Goal: Task Accomplishment & Management: Use online tool/utility

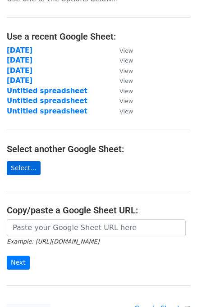
scroll to position [45, 0]
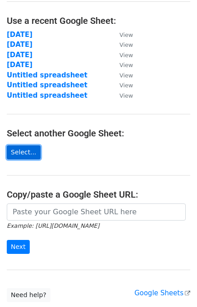
click at [27, 152] on link "Select..." at bounding box center [24, 152] width 34 height 14
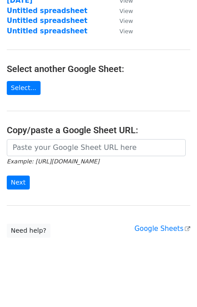
scroll to position [111, 0]
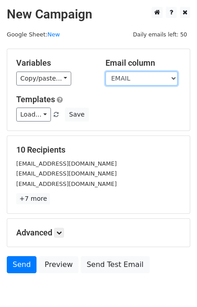
click at [135, 78] on select "COMPANY NAME EMAIL Remark TEL NO PIC" at bounding box center [141, 79] width 72 height 14
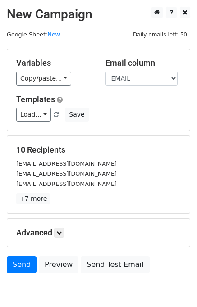
click at [71, 136] on div "10 Recipients admin@kianpg.com sales@kitapackaging.com limpl2@kmsmanufactory.co…" at bounding box center [98, 174] width 182 height 77
click at [41, 114] on link "Load..." at bounding box center [33, 115] width 35 height 14
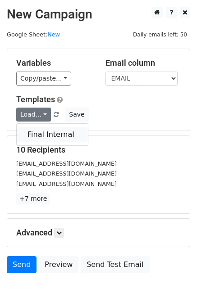
click at [50, 136] on link "Final Internal" at bounding box center [52, 134] width 71 height 14
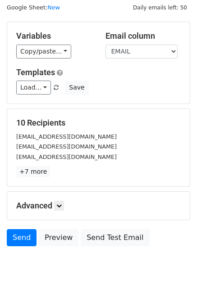
scroll to position [41, 0]
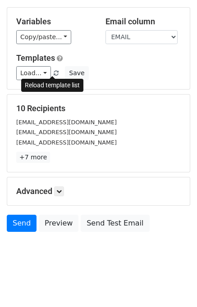
click at [54, 72] on span at bounding box center [56, 74] width 5 height 6
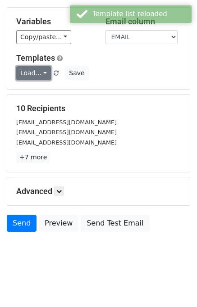
click at [34, 73] on link "Load..." at bounding box center [33, 73] width 35 height 14
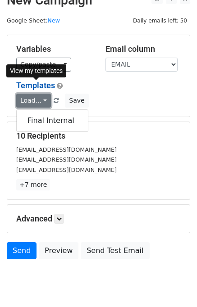
scroll to position [0, 0]
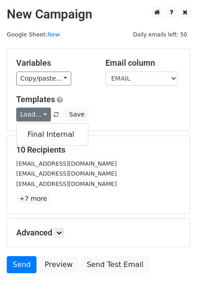
click at [154, 121] on div "Load... Final Internal Save" at bounding box center [98, 115] width 178 height 14
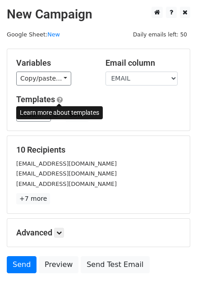
click at [58, 100] on span at bounding box center [60, 99] width 6 height 7
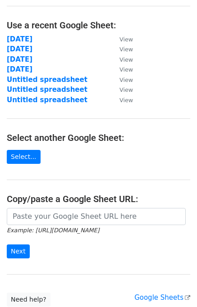
scroll to position [111, 0]
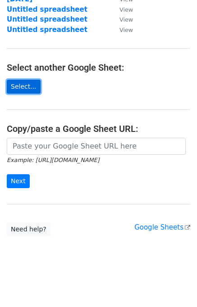
click at [18, 86] on link "Select..." at bounding box center [24, 87] width 34 height 14
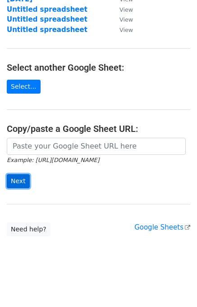
click at [16, 177] on input "Next" at bounding box center [18, 181] width 23 height 14
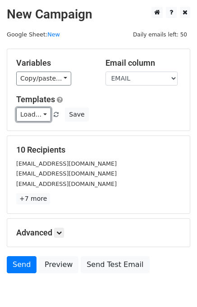
click at [37, 116] on link "Load..." at bounding box center [33, 115] width 35 height 14
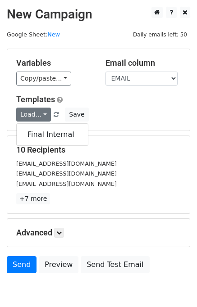
click at [142, 122] on div "Variables Copy/paste... {{COMPANY NAME}} {{EMAIL}} {{Remark}} {{TEL NO}} {{PIC}…" at bounding box center [98, 89] width 182 height 81
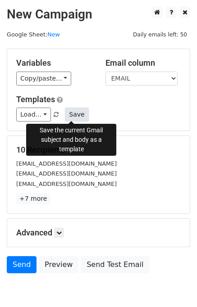
click at [77, 118] on button "Save" at bounding box center [76, 115] width 23 height 14
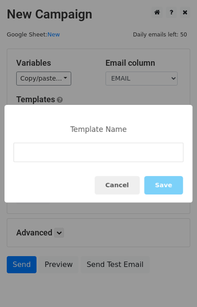
drag, startPoint x: 77, startPoint y: 150, endPoint x: 97, endPoint y: 151, distance: 19.8
click at [84, 149] on input at bounding box center [99, 152] width 170 height 19
type input "UROCK"
click at [171, 194] on button "Save" at bounding box center [163, 185] width 39 height 18
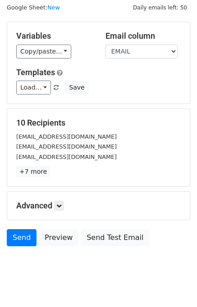
scroll to position [41, 0]
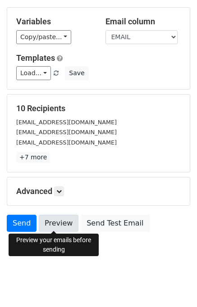
click at [43, 219] on link "Preview" at bounding box center [59, 223] width 40 height 17
click at [62, 224] on link "Preview" at bounding box center [59, 223] width 40 height 17
click at [53, 217] on link "Preview" at bounding box center [59, 223] width 40 height 17
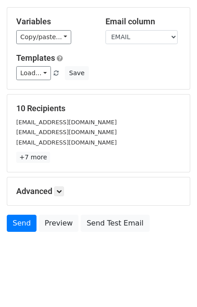
click at [61, 195] on h5 "Advanced" at bounding box center [98, 191] width 164 height 10
click at [64, 191] on link at bounding box center [59, 191] width 10 height 10
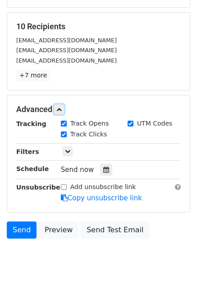
scroll to position [130, 0]
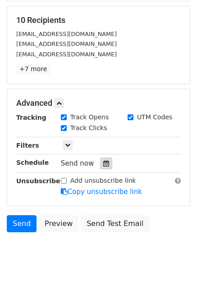
click at [103, 165] on icon at bounding box center [106, 163] width 6 height 6
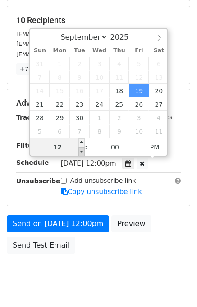
type input "2025-09-19 11:00"
type input "11"
click at [80, 150] on span at bounding box center [81, 151] width 6 height 9
type input "2025-09-19 10:00"
type input "10"
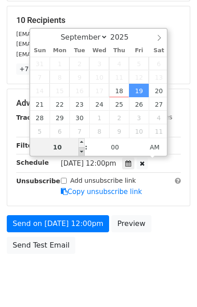
click at [80, 150] on span at bounding box center [81, 151] width 6 height 9
type input "2025-09-19 09:00"
type input "09"
click at [80, 150] on span at bounding box center [81, 151] width 6 height 9
type input "2025-09-19 08:00"
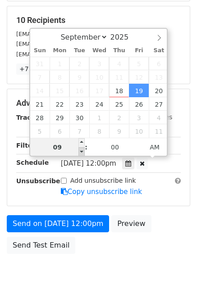
type input "08"
click at [80, 150] on span at bounding box center [81, 151] width 6 height 9
type input "2025-09-19 07:00"
type input "07"
click at [80, 150] on span at bounding box center [81, 151] width 6 height 9
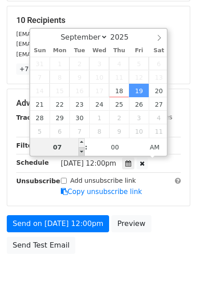
type input "2025-09-19 06:00"
type input "06"
click at [80, 150] on span at bounding box center [81, 151] width 6 height 9
type input "2025-09-19 07:00"
type input "07"
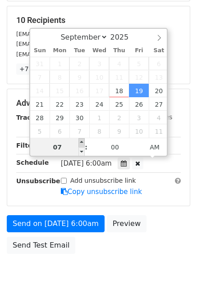
click at [82, 141] on span at bounding box center [81, 142] width 6 height 9
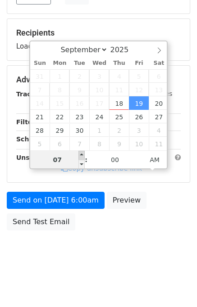
scroll to position [115, 0]
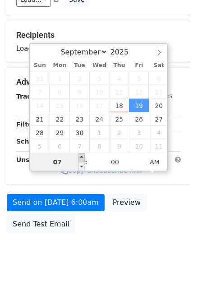
type input "2025-10-07 07:00"
select select "9"
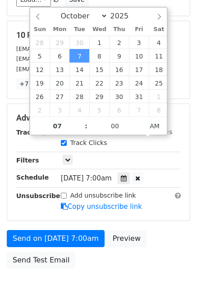
click at [85, 128] on span ":" at bounding box center [86, 126] width 3 height 18
click at [65, 128] on input "07" at bounding box center [57, 126] width 55 height 18
type input "2025-10-07 08:00"
type input "08"
click at [82, 119] on span at bounding box center [81, 121] width 6 height 9
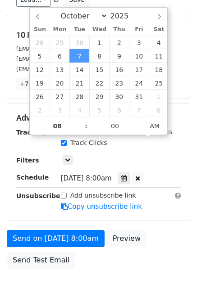
click at [17, 274] on body "New Campaign Daily emails left: 50 Google Sheet: New Variables Copy/paste... {{…" at bounding box center [98, 100] width 197 height 417
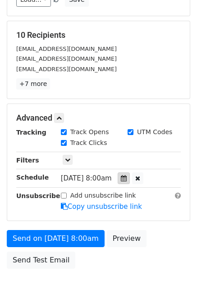
click at [127, 175] on icon at bounding box center [124, 178] width 6 height 6
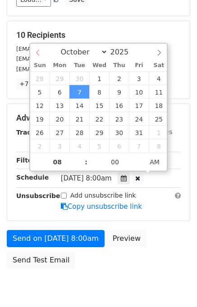
select select "8"
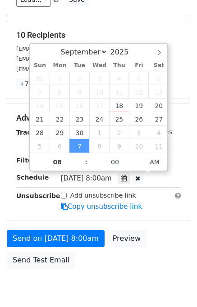
click at [41, 50] on div "September October November December 2025" at bounding box center [98, 51] width 137 height 15
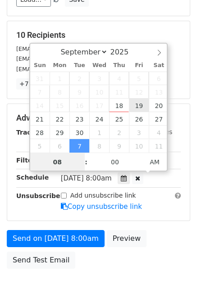
type input "2025-09-19 08:00"
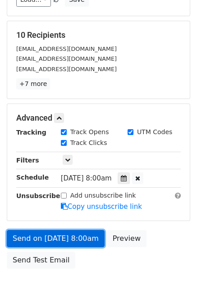
click at [58, 236] on link "Send on Sep 19 at 8:00am" at bounding box center [56, 238] width 98 height 17
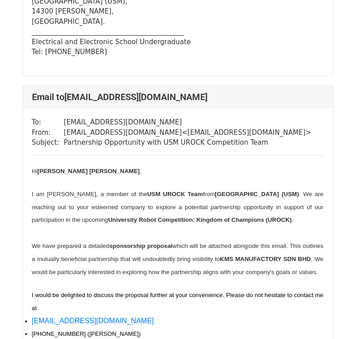
scroll to position [991, 0]
